Goal: Entertainment & Leisure: Consume media (video, audio)

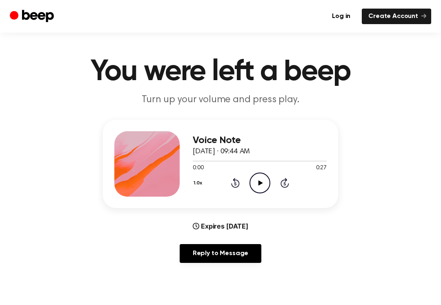
click at [243, 180] on div "1.0x Rewind 5 seconds Play Audio Skip 5 seconds" at bounding box center [260, 182] width 134 height 21
click at [255, 188] on icon "Play Audio" at bounding box center [259, 182] width 21 height 21
click at [243, 177] on div "1.0x Rewind 5 seconds Play Audio Skip 5 seconds" at bounding box center [260, 182] width 134 height 21
click at [233, 183] on icon "Rewind 5 seconds" at bounding box center [235, 182] width 9 height 11
click at [229, 189] on div "1.0x Rewind 5 seconds Play Audio Skip 5 seconds" at bounding box center [260, 182] width 134 height 21
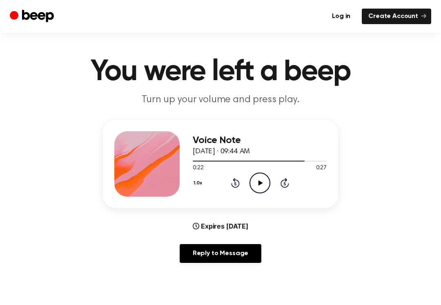
click at [229, 188] on div "1.0x Rewind 5 seconds Play Audio Skip 5 seconds" at bounding box center [260, 182] width 134 height 21
click at [235, 193] on div "Voice Note [DATE] · 09:44 AM 0:22 0:27 Your browser does not support the [objec…" at bounding box center [260, 163] width 134 height 65
click at [237, 195] on div "Voice Note [DATE] · 09:44 AM 0:22 0:27 Your browser does not support the [objec…" at bounding box center [260, 163] width 134 height 65
click at [237, 194] on div "Voice Note [DATE] · 09:44 AM 0:22 0:27 Your browser does not support the [objec…" at bounding box center [260, 163] width 134 height 65
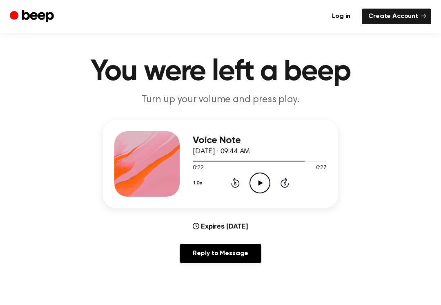
click at [226, 188] on div "1.0x Rewind 5 seconds Play Audio Skip 5 seconds" at bounding box center [260, 182] width 134 height 21
click at [226, 187] on div "1.0x Rewind 5 seconds Play Audio Skip 5 seconds" at bounding box center [260, 182] width 134 height 21
click at [232, 177] on icon "Rewind 5 seconds" at bounding box center [235, 182] width 9 height 11
click at [230, 176] on div "1.0x Rewind 5 seconds Play Audio Skip 5 seconds" at bounding box center [260, 182] width 134 height 21
click at [227, 183] on div "1.0x Rewind 5 seconds Play Audio Skip 5 seconds" at bounding box center [260, 182] width 134 height 21
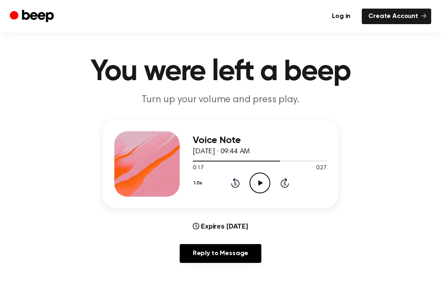
click at [219, 179] on div "1.0x Rewind 5 seconds Play Audio Skip 5 seconds" at bounding box center [260, 182] width 134 height 21
click at [235, 187] on icon at bounding box center [235, 183] width 9 height 10
click at [233, 178] on icon "Rewind 5 seconds" at bounding box center [235, 182] width 9 height 11
click at [234, 179] on icon at bounding box center [235, 183] width 9 height 10
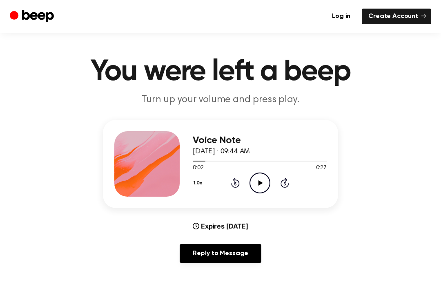
click at [220, 192] on div "1.0x Rewind 5 seconds Play Audio Skip 5 seconds" at bounding box center [260, 182] width 134 height 21
click at [233, 181] on icon "Rewind 5 seconds" at bounding box center [235, 182] width 9 height 11
click at [260, 175] on icon "Play Audio" at bounding box center [259, 182] width 21 height 21
click at [259, 181] on icon "Pause Audio" at bounding box center [259, 182] width 21 height 21
click at [257, 183] on icon "Play Audio" at bounding box center [259, 182] width 21 height 21
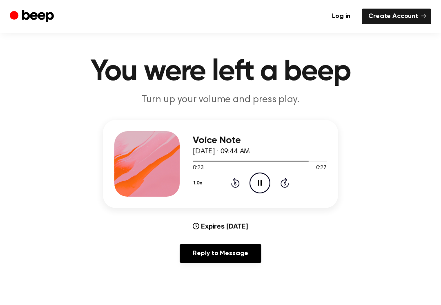
click at [249, 184] on icon "Pause Audio" at bounding box center [259, 182] width 21 height 21
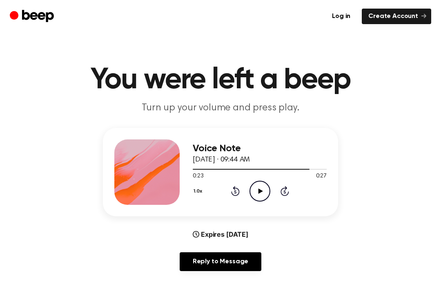
scroll to position [2, 0]
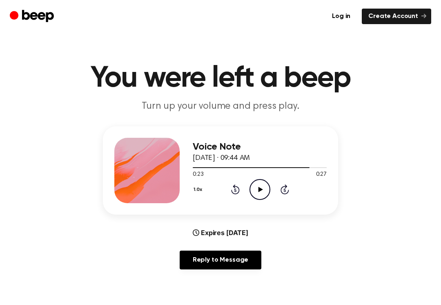
click at [292, 186] on div "1.0x Rewind 5 seconds Play Audio Skip 5 seconds" at bounding box center [260, 189] width 134 height 21
click at [286, 189] on icon "Skip 5 seconds" at bounding box center [284, 189] width 9 height 11
click at [306, 183] on div "1.0x Rewind 5 seconds Play Audio Skip 5 seconds" at bounding box center [260, 189] width 134 height 21
click at [229, 179] on div "1.0x Rewind 5 seconds Play Audio Skip 5 seconds" at bounding box center [260, 189] width 134 height 21
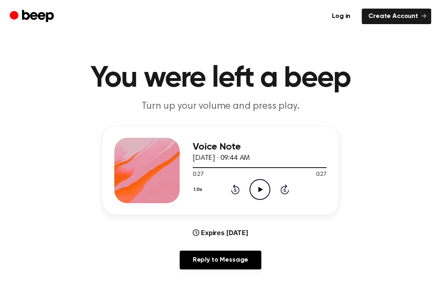
click at [227, 196] on div "1.0x Rewind 5 seconds Play Audio Skip 5 seconds" at bounding box center [260, 189] width 134 height 21
click at [233, 182] on div "1.0x Rewind 5 seconds Play Audio Skip 5 seconds" at bounding box center [260, 189] width 134 height 21
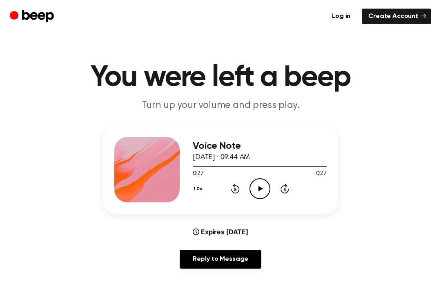
click at [231, 180] on div "1.0x Rewind 5 seconds Play Audio Skip 5 seconds" at bounding box center [260, 188] width 134 height 21
click at [233, 191] on icon at bounding box center [235, 188] width 9 height 10
click at [228, 185] on div "1.0x Rewind 5 seconds Play Audio Skip 5 seconds" at bounding box center [260, 188] width 134 height 21
click at [227, 193] on div "1.0x Rewind 5 seconds Play Audio Skip 5 seconds" at bounding box center [260, 188] width 134 height 21
click at [225, 183] on div "1.0x Rewind 5 seconds Play Audio Skip 5 seconds" at bounding box center [260, 188] width 134 height 21
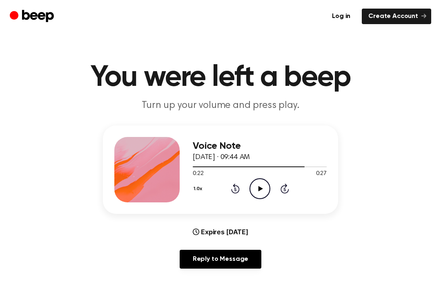
click at [225, 208] on div "Voice Note [DATE] · 09:44 AM 0:22 0:27 Your browser does not support the [objec…" at bounding box center [220, 169] width 235 height 88
click at [237, 190] on icon "Rewind 5 seconds" at bounding box center [235, 188] width 9 height 11
click at [260, 185] on icon "Play Audio" at bounding box center [259, 188] width 21 height 21
click at [250, 203] on div "Voice Note [DATE] · 09:44 AM 0:22 0:27 Your browser does not support the [objec…" at bounding box center [220, 169] width 235 height 88
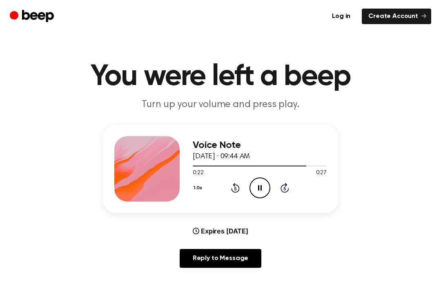
scroll to position [4, 0]
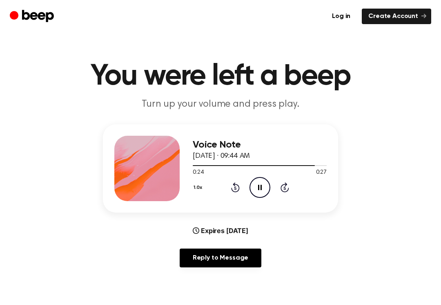
click at [259, 193] on icon "Pause Audio" at bounding box center [259, 187] width 21 height 21
click at [264, 188] on icon "Play Audio" at bounding box center [259, 187] width 21 height 21
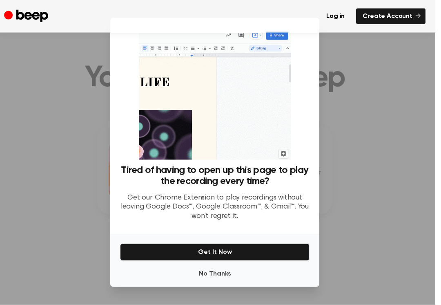
scroll to position [0, 0]
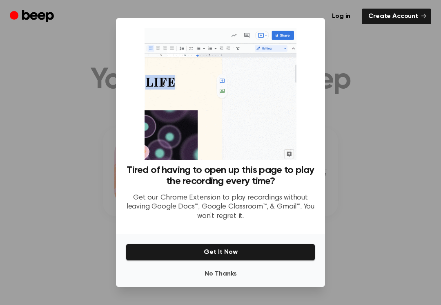
click at [31, 68] on div at bounding box center [220, 152] width 441 height 305
click at [38, 118] on div at bounding box center [220, 152] width 441 height 305
click at [43, 110] on div at bounding box center [220, 152] width 441 height 305
click at [23, 9] on icon "Beep" at bounding box center [33, 17] width 46 height 16
